Goal: Information Seeking & Learning: Learn about a topic

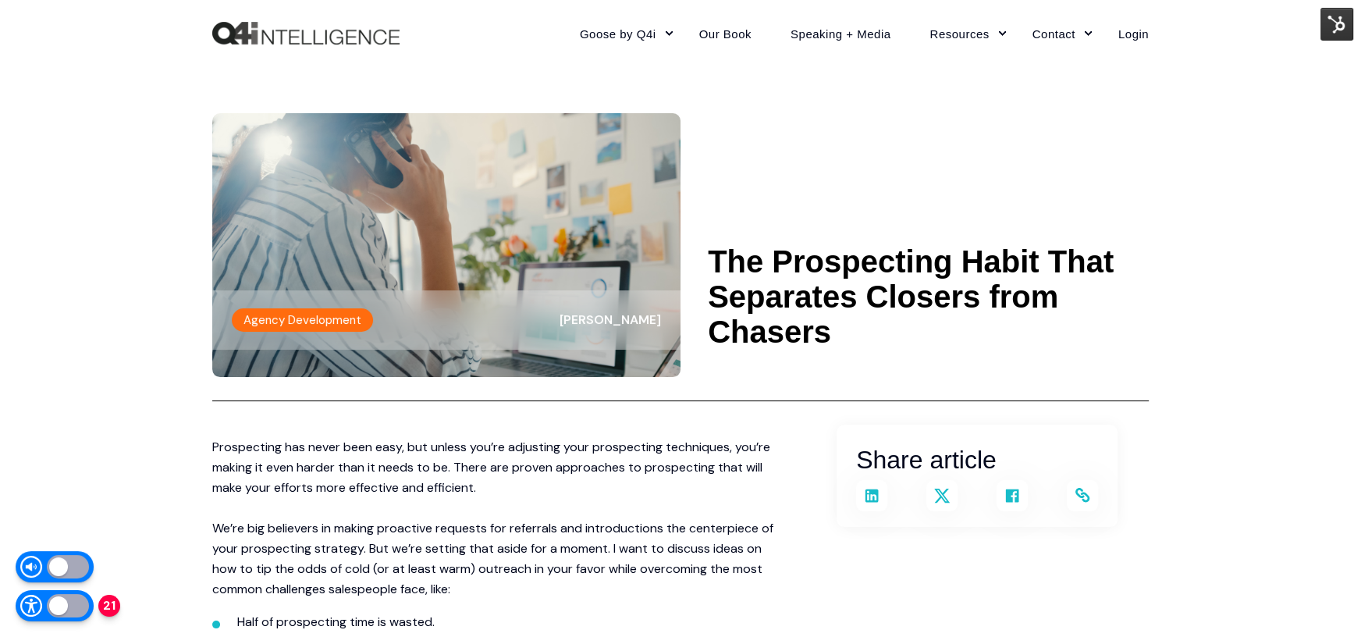
click at [713, 80] on header "Agency Development Kevin Trokey The Prospecting Habit That Separates Closers fr…" at bounding box center [680, 233] width 937 height 335
click at [832, 100] on header "Agency Development Kevin Trokey The Prospecting Habit That Separates Closers fr…" at bounding box center [680, 233] width 937 height 335
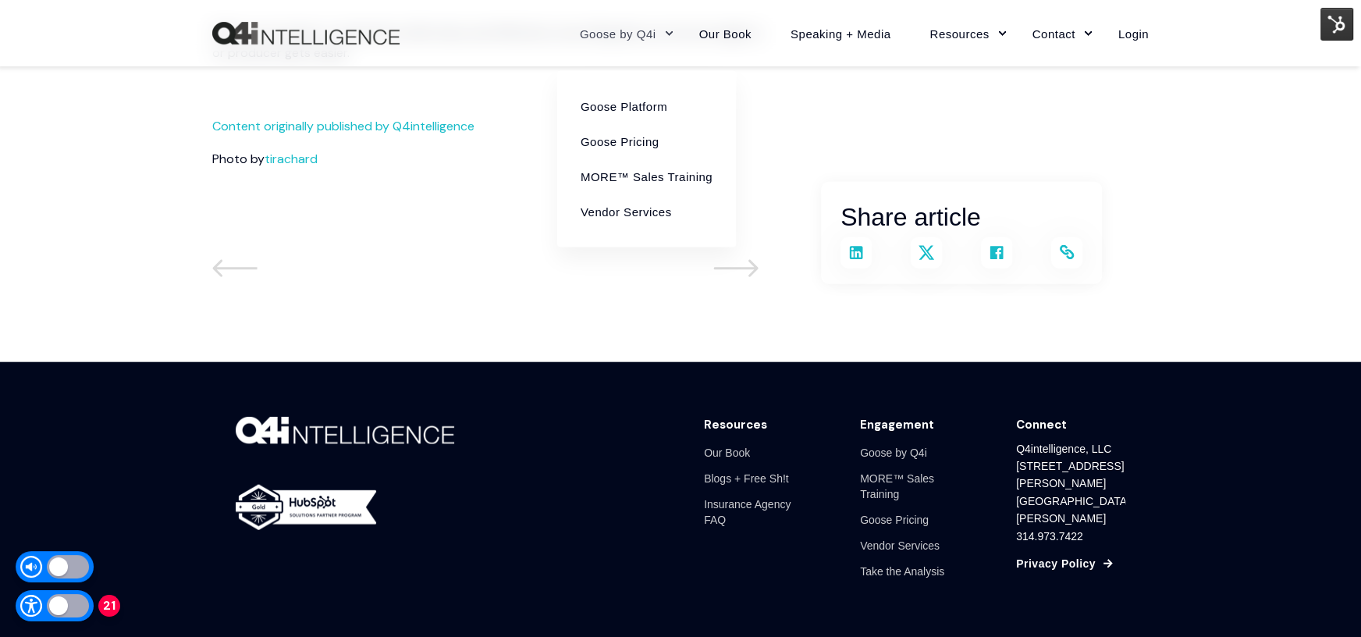
scroll to position [3367, 0]
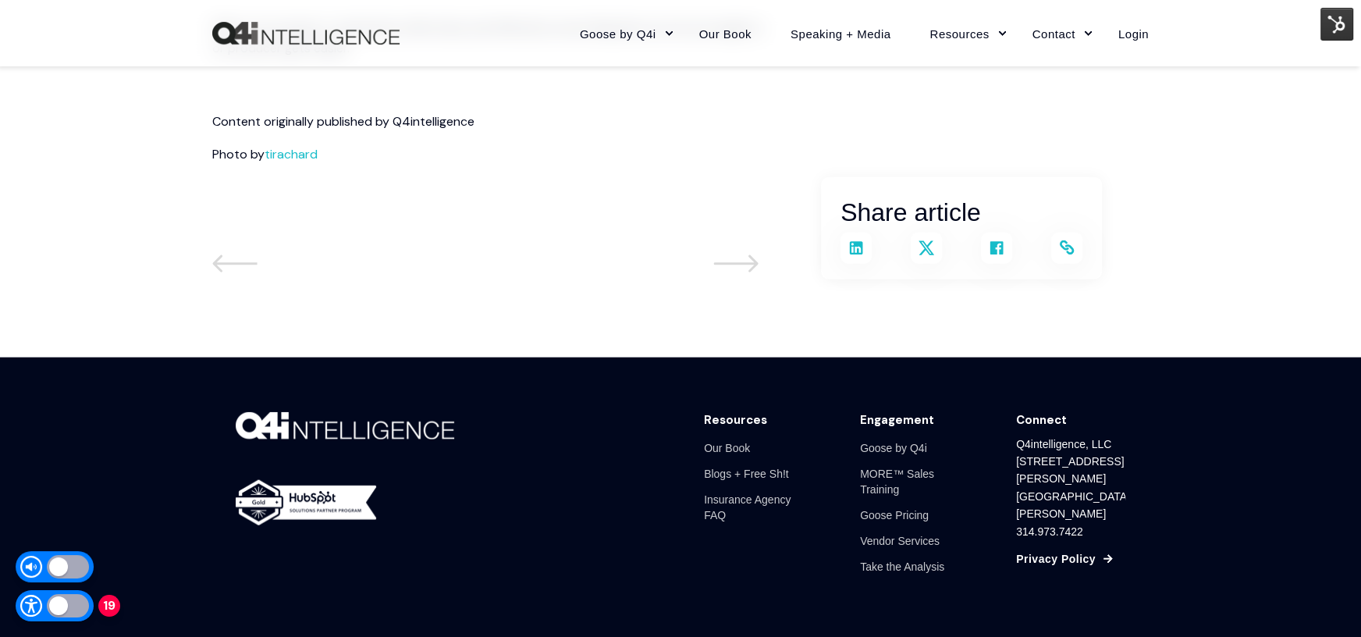
click at [375, 118] on link "Content originally published by Q4intelligence" at bounding box center [343, 121] width 262 height 16
click at [414, 119] on link "Content originally published by Q4intelligence" at bounding box center [343, 121] width 262 height 16
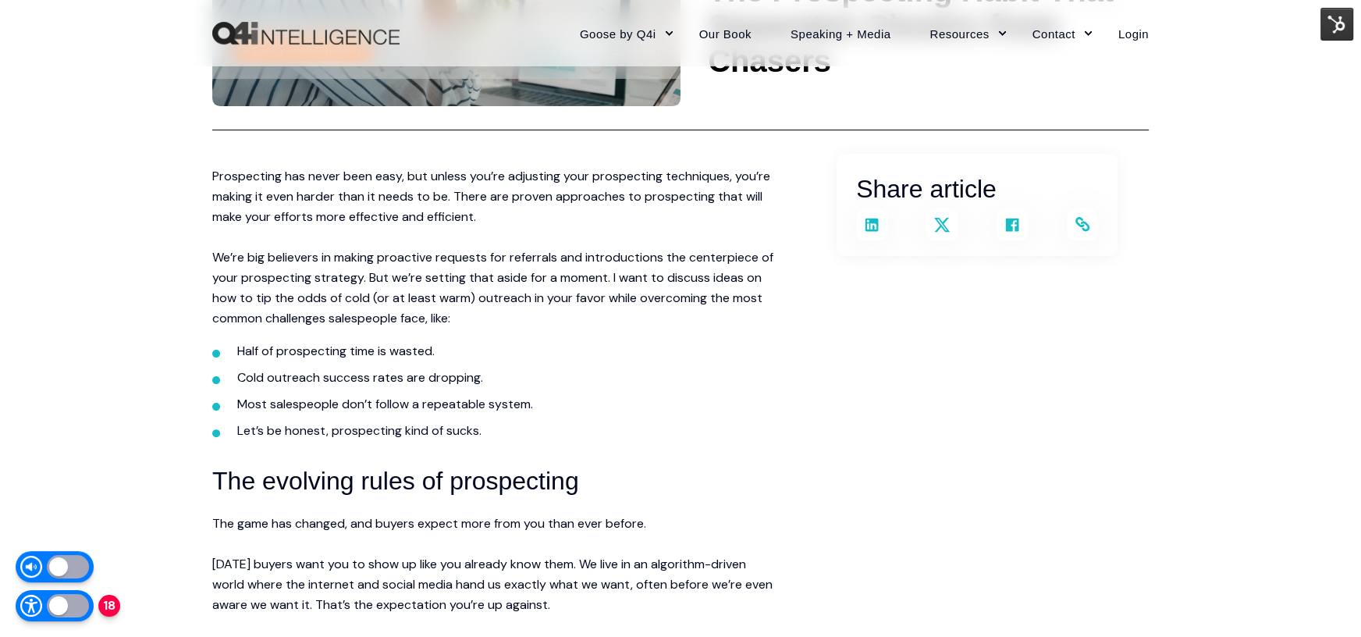
scroll to position [0, 0]
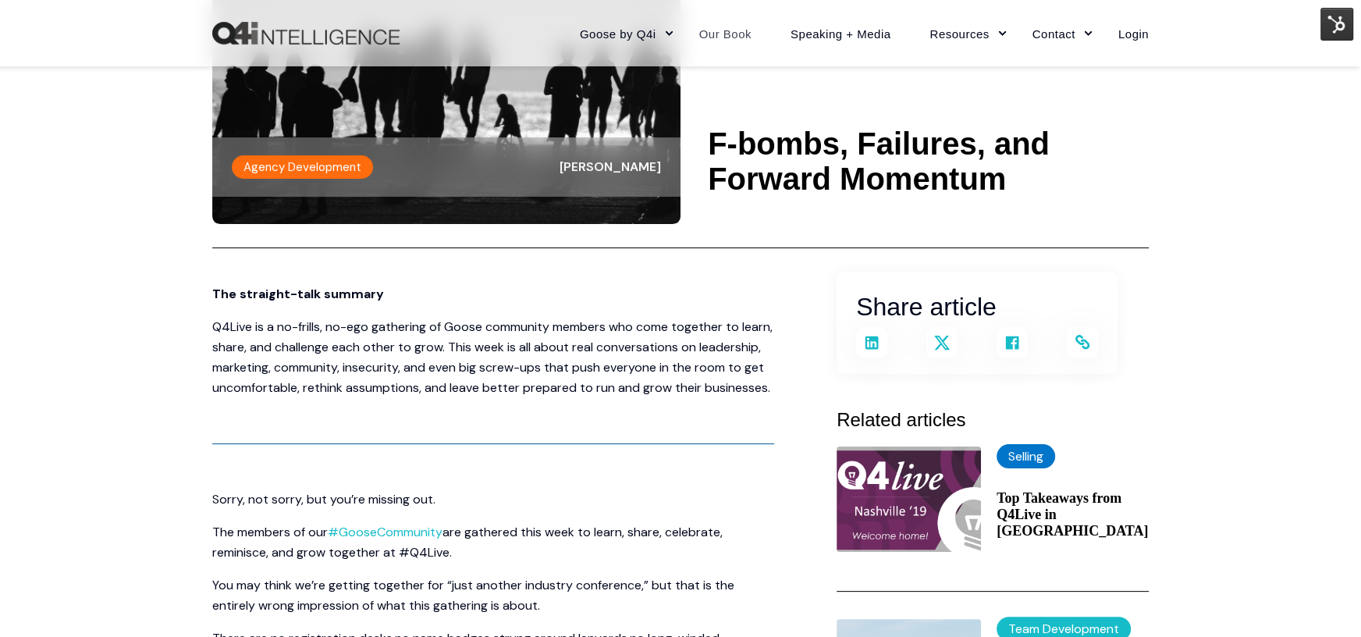
scroll to position [164, 0]
